Goal: Task Accomplishment & Management: Manage account settings

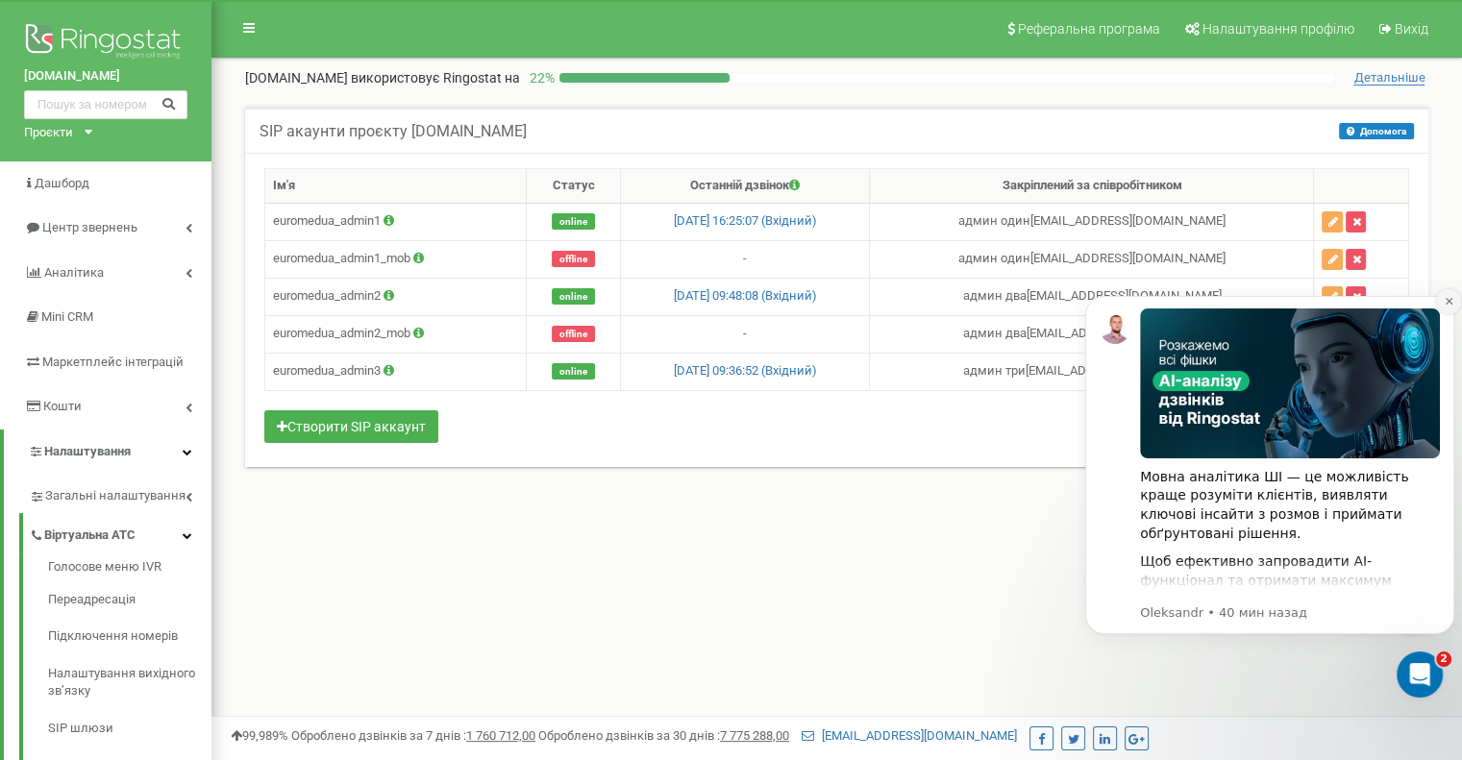
click at [1444, 302] on icon "Dismiss notification" at bounding box center [1448, 301] width 11 height 11
